Goal: Information Seeking & Learning: Learn about a topic

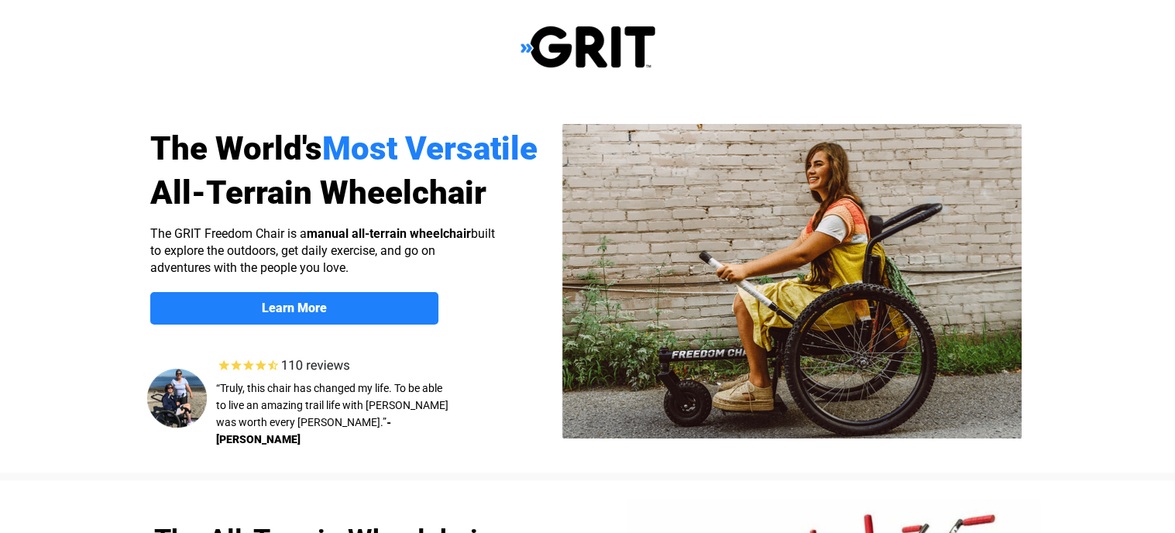
select select "US"
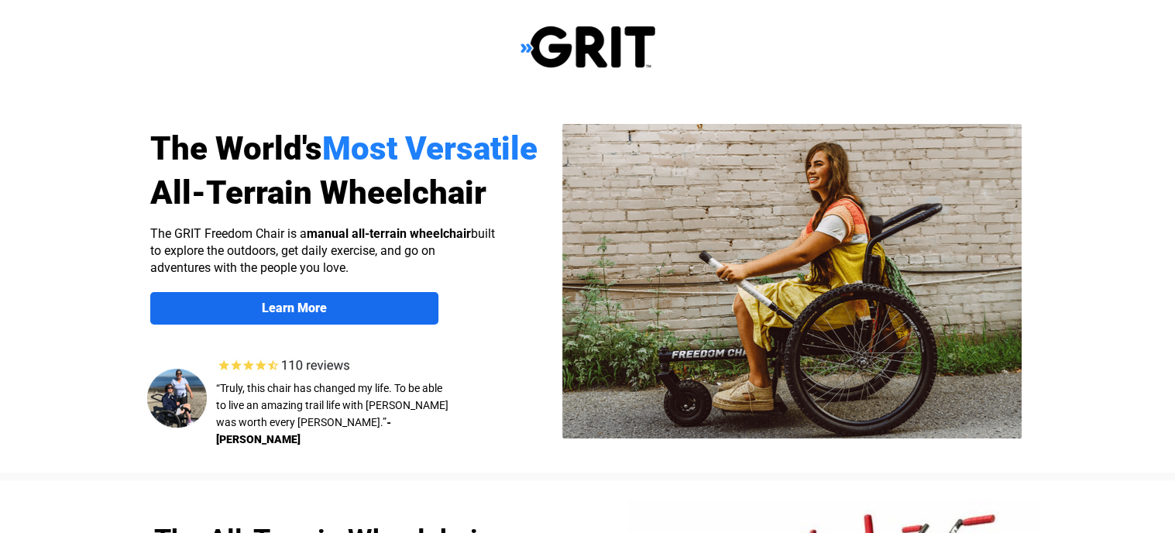
click at [299, 301] on strong "Learn More" at bounding box center [294, 308] width 65 height 15
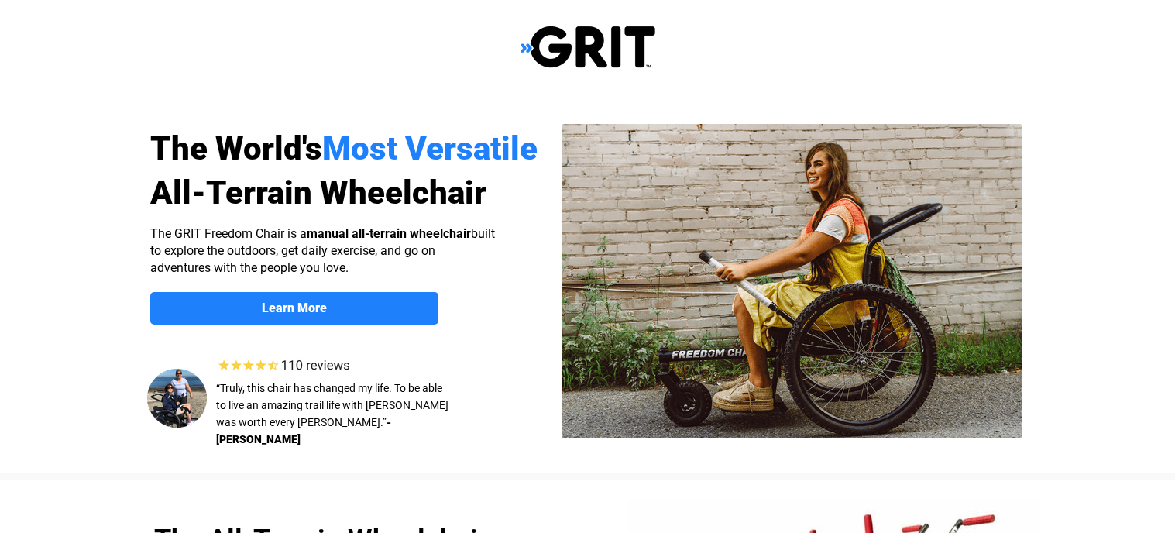
scroll to position [1202, 0]
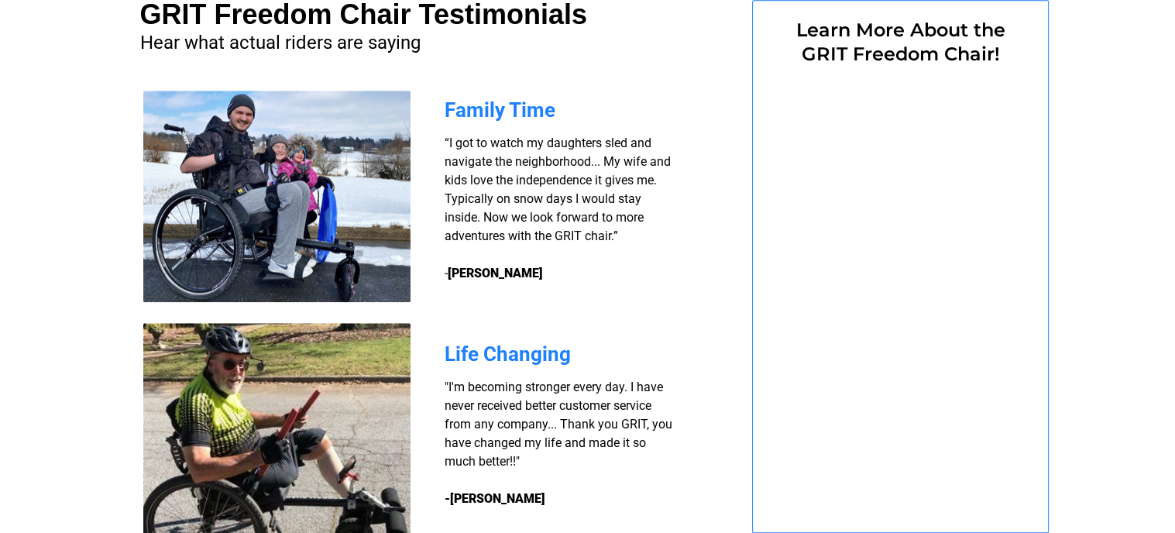
select select "US"
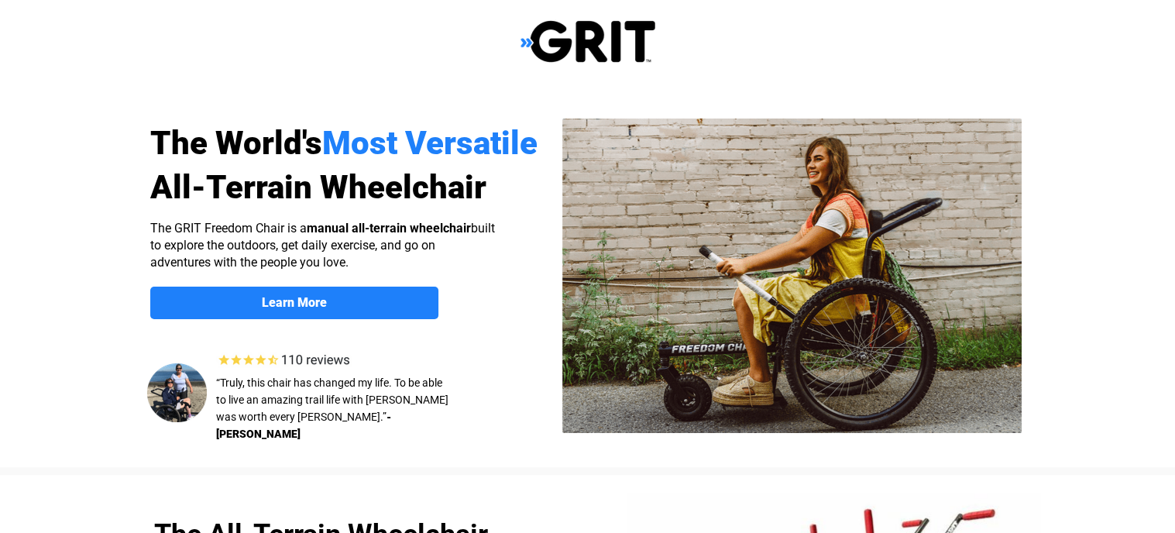
scroll to position [0, 0]
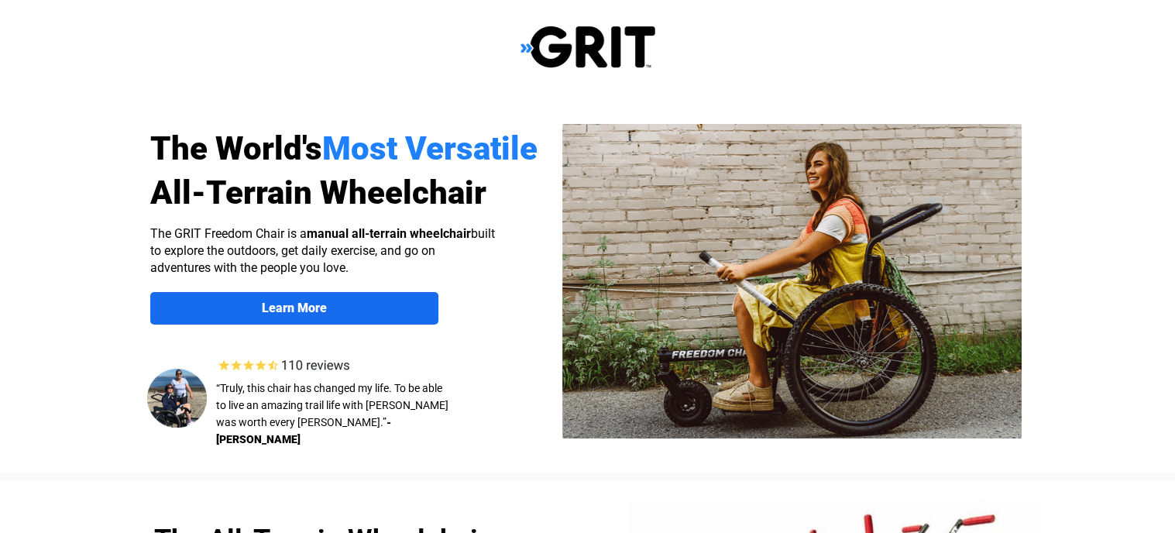
click at [308, 303] on strong "Learn More" at bounding box center [294, 308] width 65 height 15
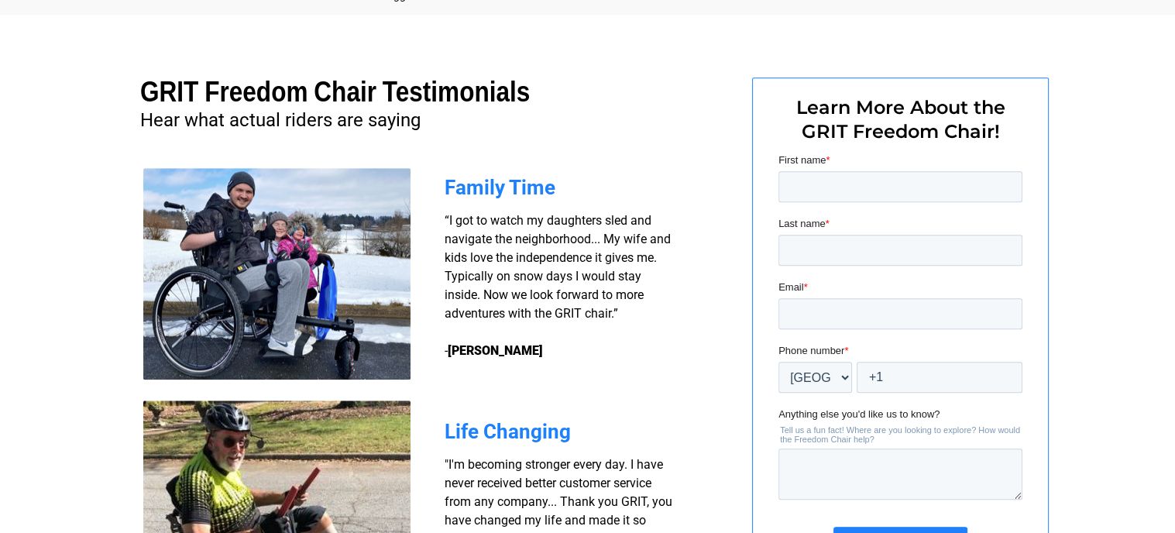
scroll to position [504, 0]
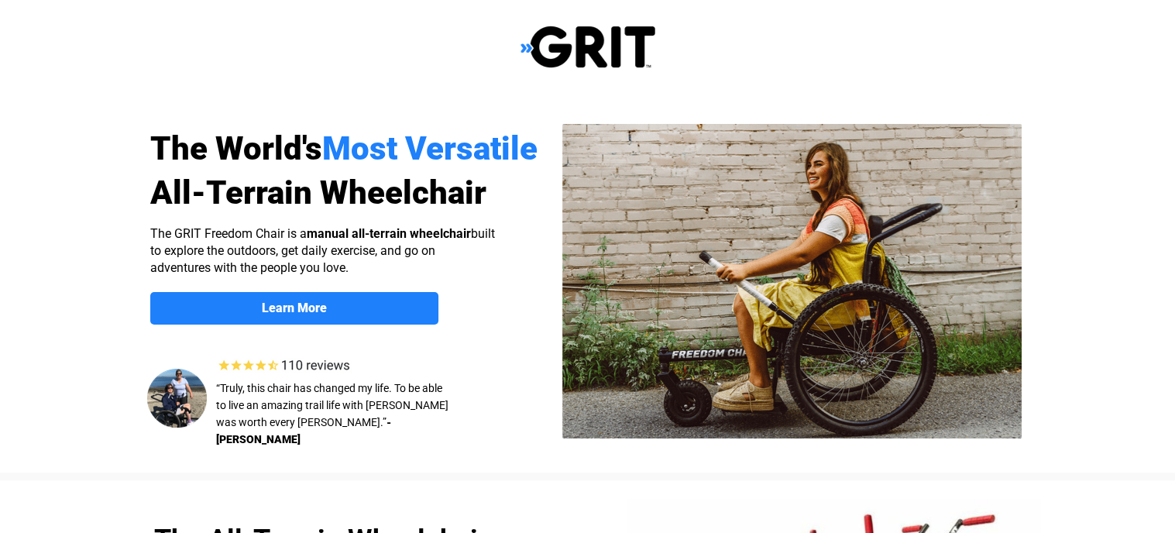
select select "US"
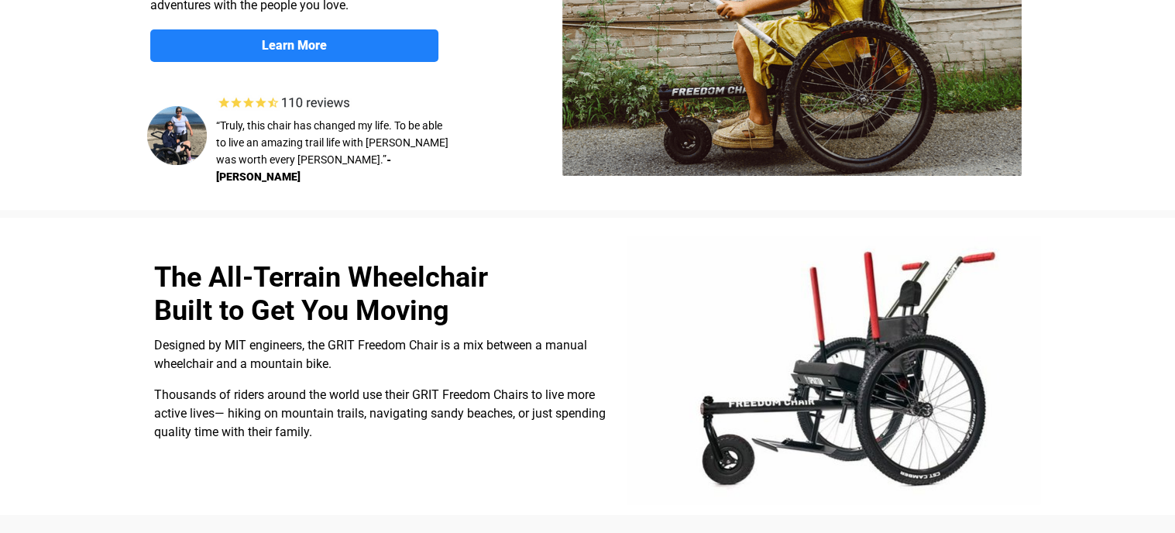
scroll to position [185, 0]
